Goal: Find specific page/section: Find specific page/section

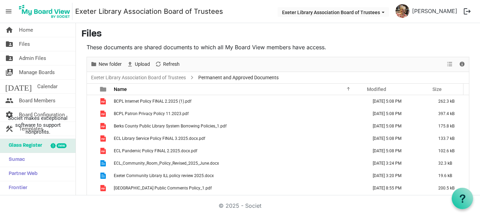
scroll to position [32, 0]
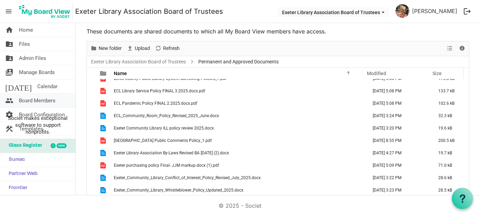
click at [35, 100] on span "Board Members" at bounding box center [37, 101] width 37 height 14
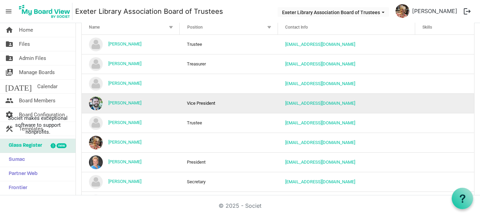
scroll to position [94, 0]
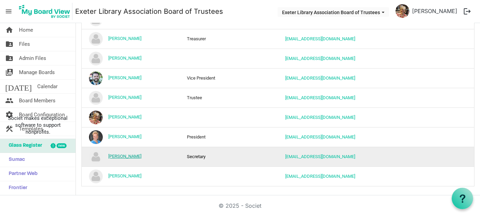
click at [124, 155] on link "[PERSON_NAME]" at bounding box center [124, 156] width 33 height 5
